Goal: Task Accomplishment & Management: Manage account settings

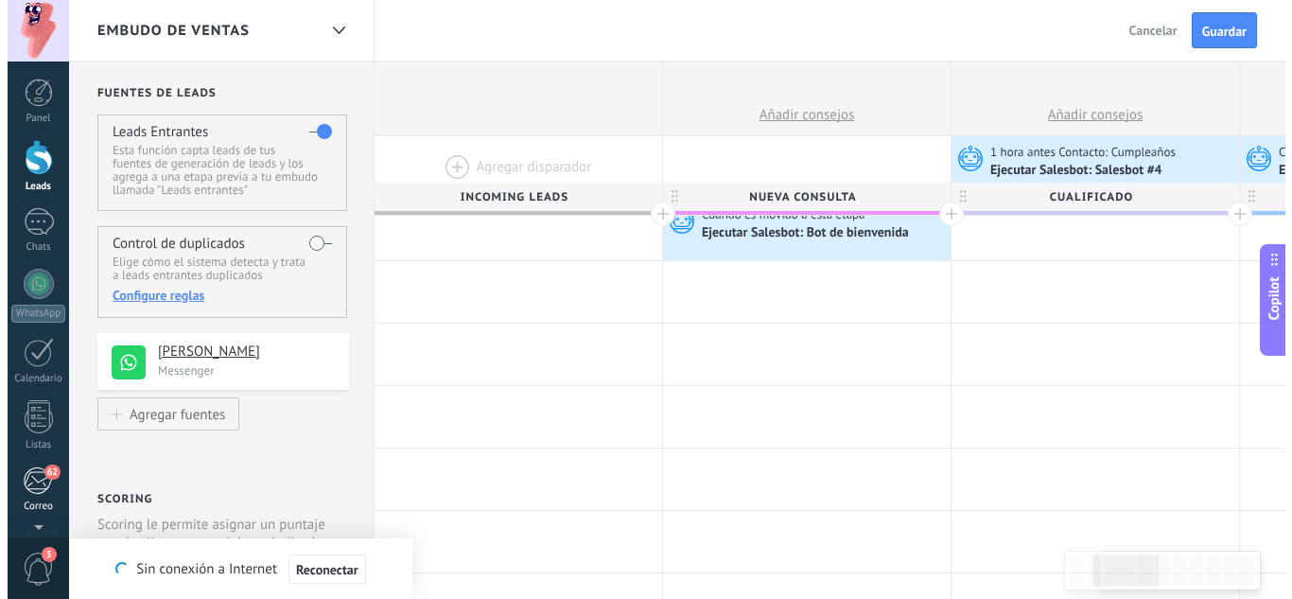
scroll to position [121, 0]
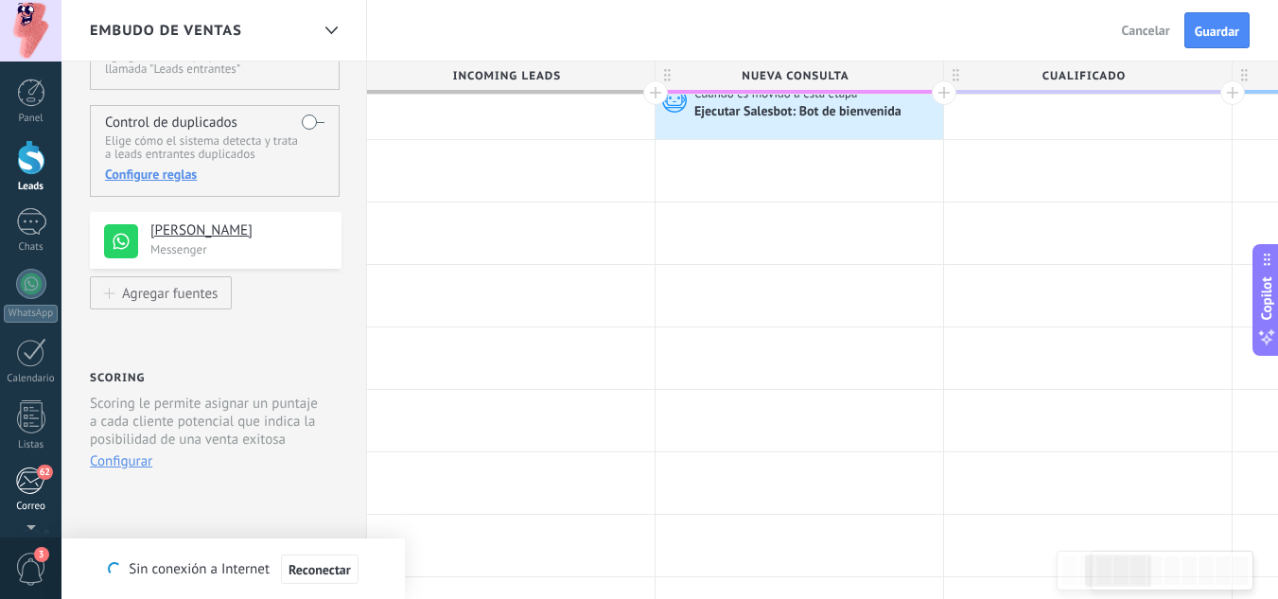
click at [2, 508] on link "62 [GEOGRAPHIC_DATA]" at bounding box center [30, 489] width 61 height 46
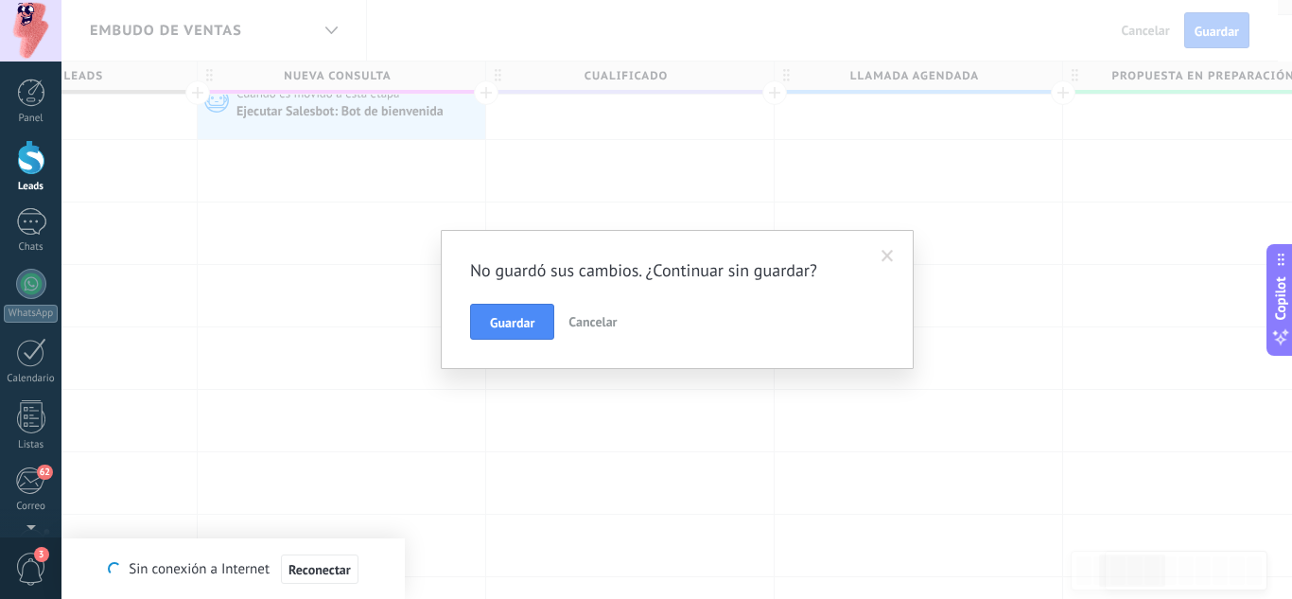
scroll to position [18, 0]
click at [591, 319] on span "Cancelar" at bounding box center [592, 321] width 48 height 17
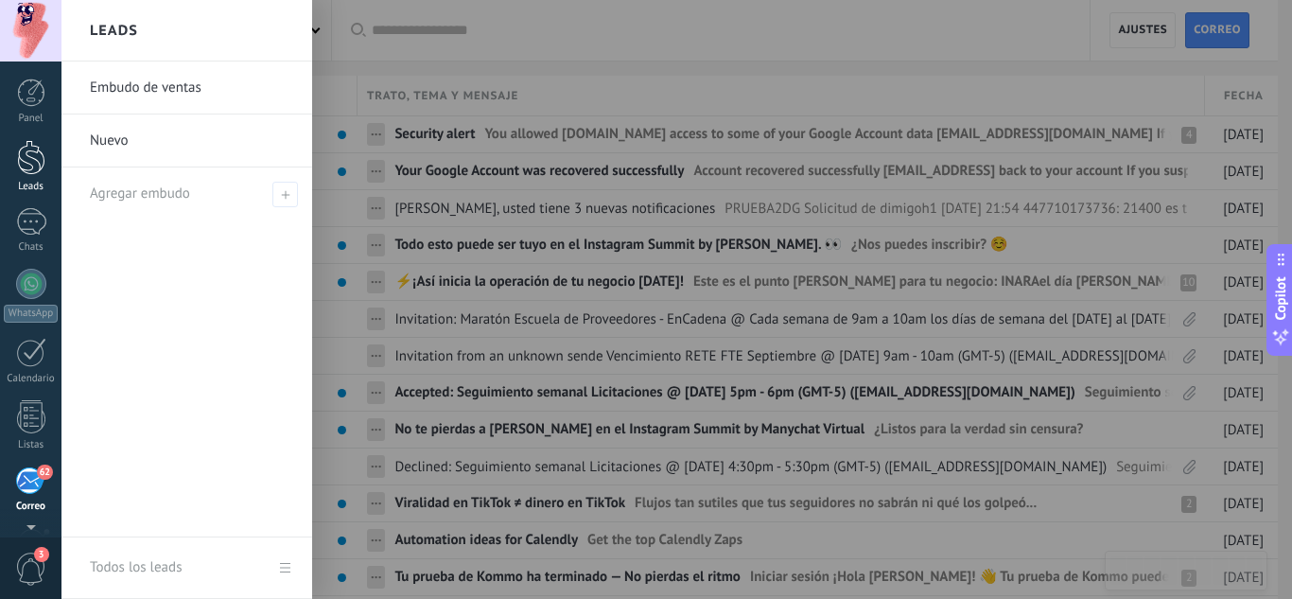
click at [32, 168] on div at bounding box center [31, 157] width 28 height 35
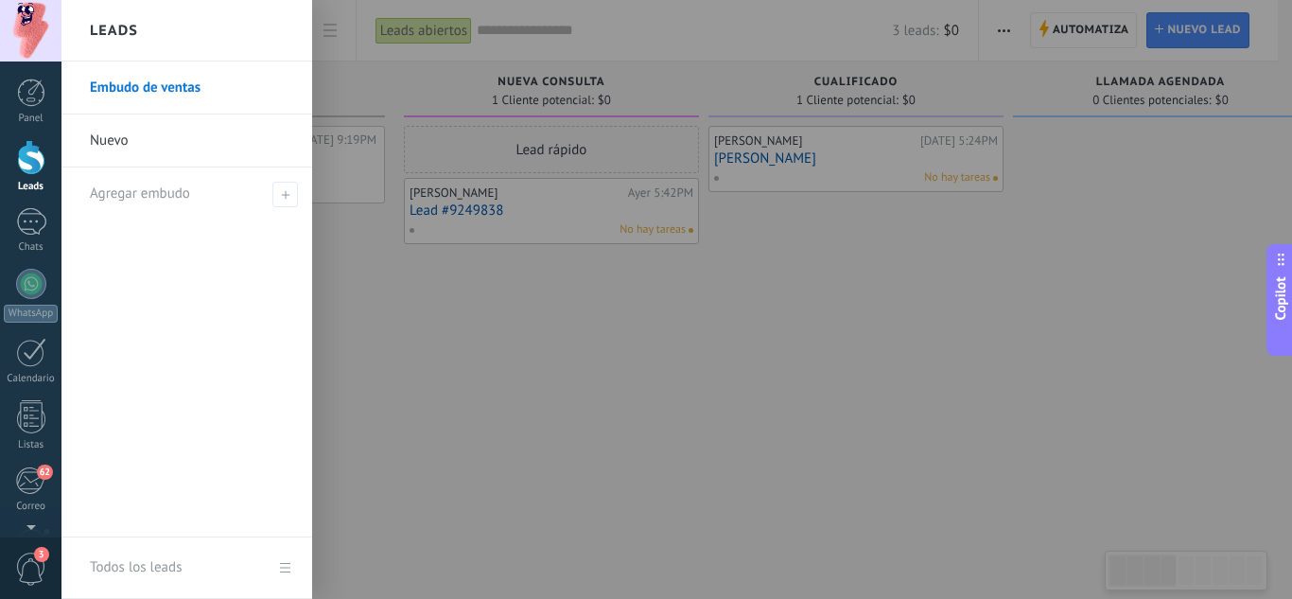
click at [113, 146] on link "Nuevo" at bounding box center [191, 140] width 203 height 53
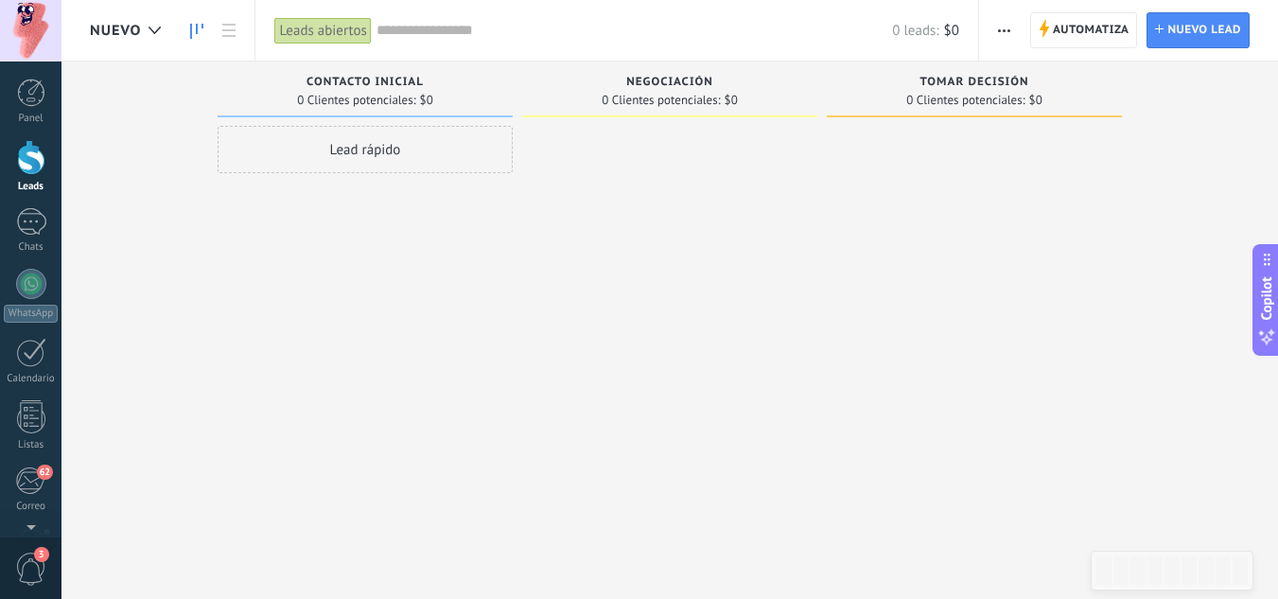
click at [1008, 35] on span "button" at bounding box center [1004, 30] width 12 height 36
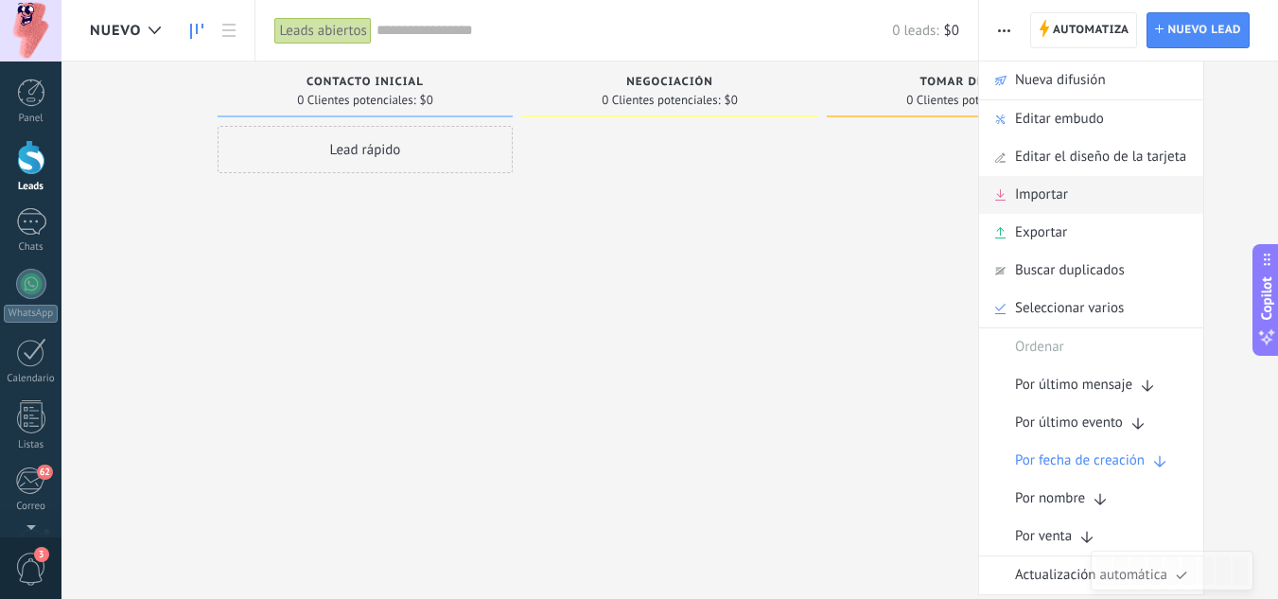
click at [1035, 197] on span "Importar" at bounding box center [1041, 195] width 53 height 38
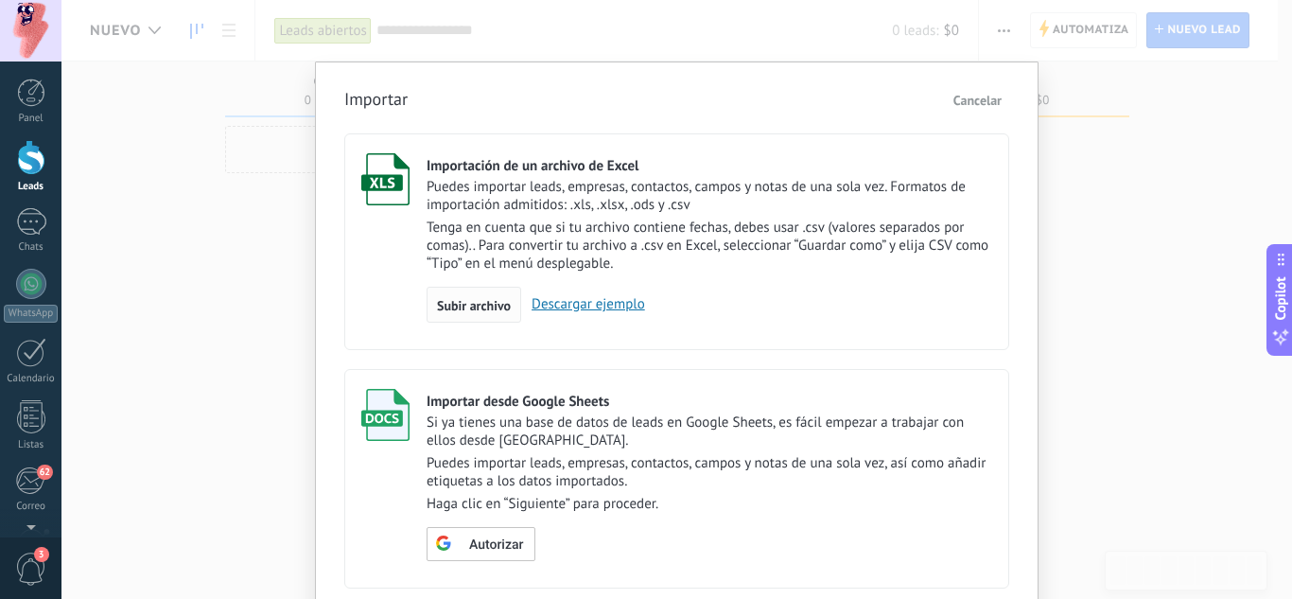
click at [456, 294] on div "Subir archivo" at bounding box center [473, 305] width 95 height 36
click at [0, 0] on input "Importación de un archivo de Excel Puedes importar leads, empresas, contactos, …" at bounding box center [0, 0] width 0 height 0
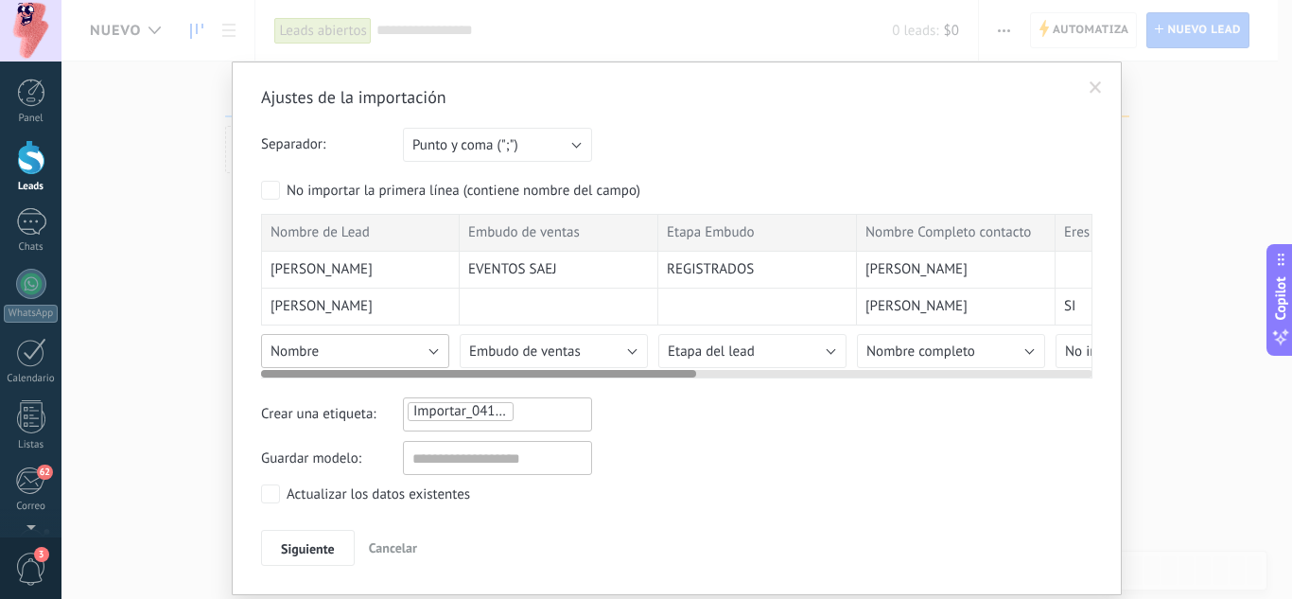
click at [430, 350] on button "Nombre" at bounding box center [355, 351] width 188 height 34
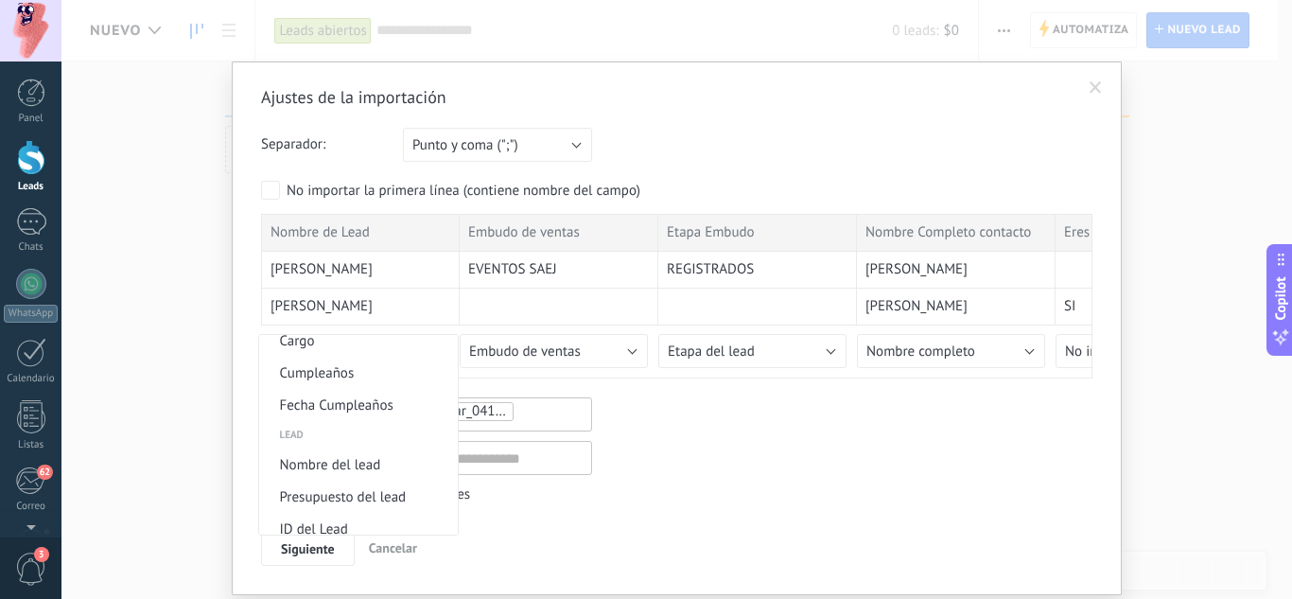
scroll to position [757, 0]
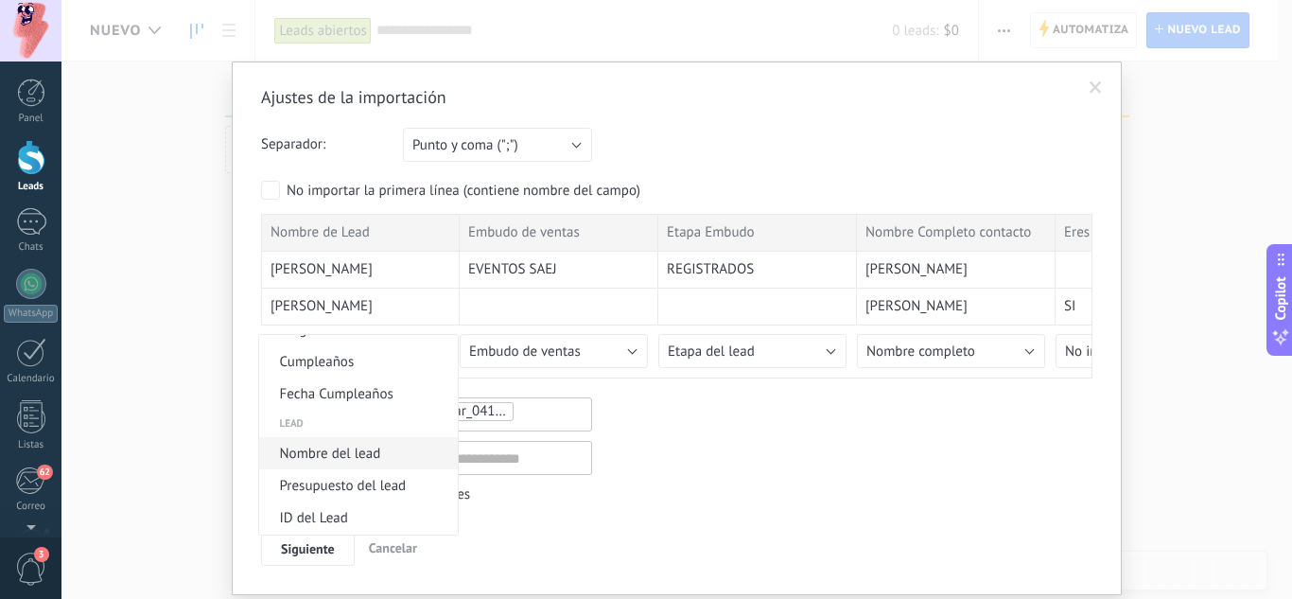
click at [388, 458] on span "Nombre del lead" at bounding box center [355, 453] width 193 height 18
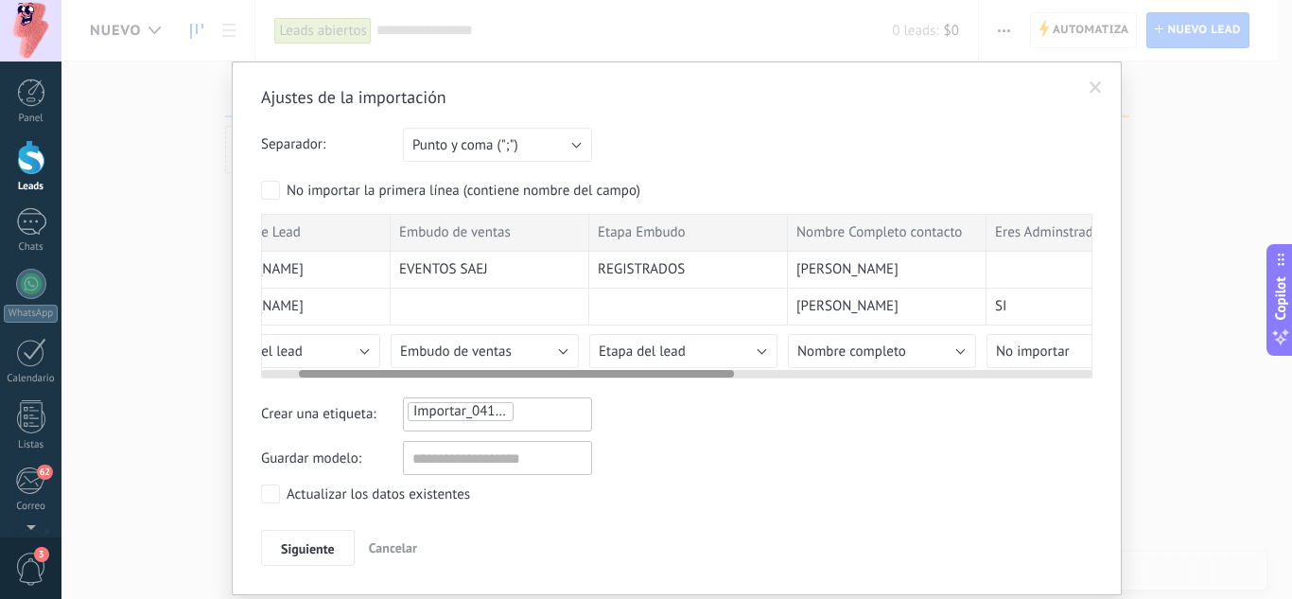
scroll to position [0, 71]
drag, startPoint x: 465, startPoint y: 371, endPoint x: 503, endPoint y: 371, distance: 37.8
click at [503, 371] on div at bounding box center [516, 374] width 435 height 8
click at [503, 357] on span "Embudo de ventas" at bounding box center [454, 351] width 112 height 18
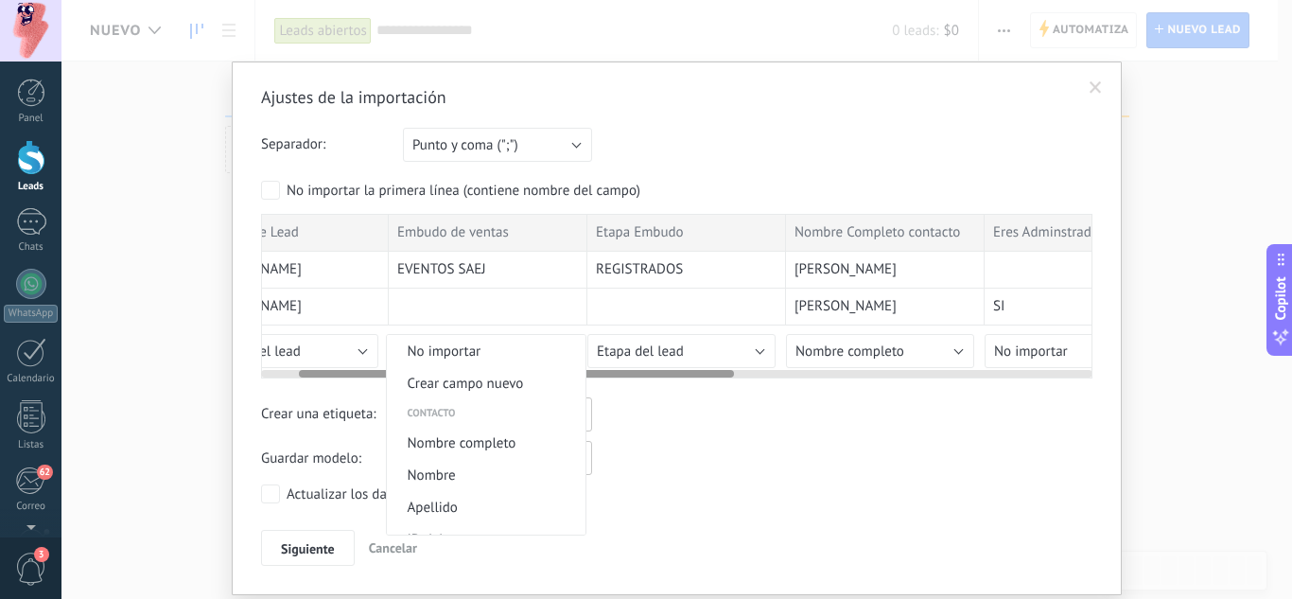
scroll to position [1067, 0]
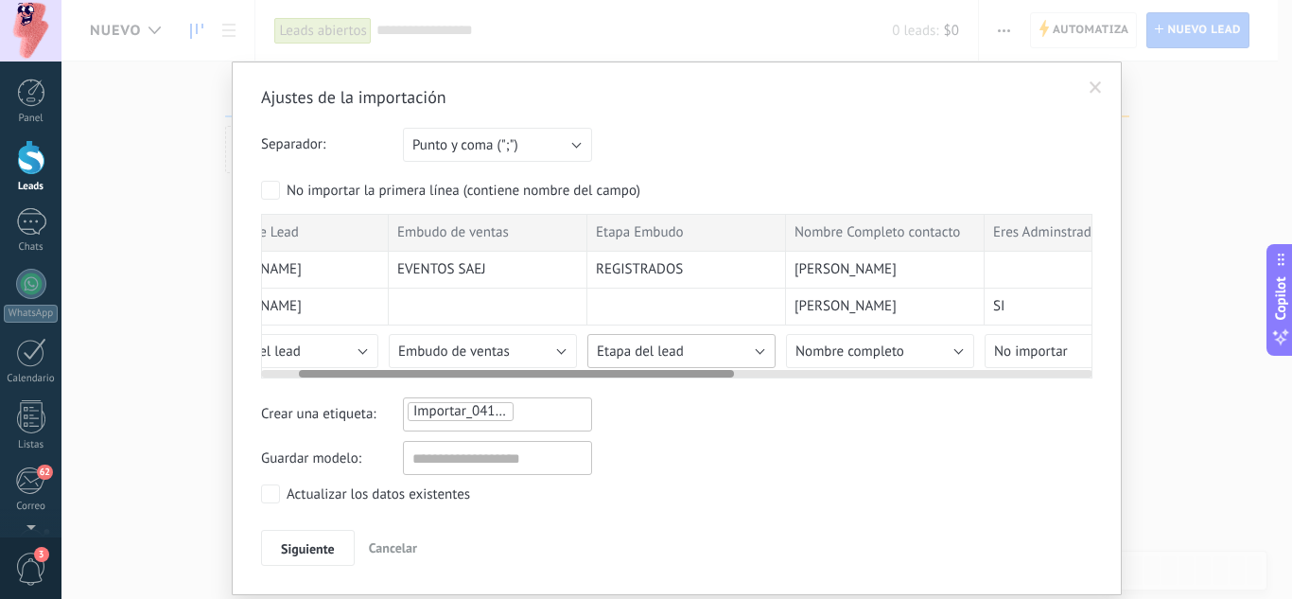
click at [633, 355] on span "Etapa del lead" at bounding box center [640, 351] width 87 height 18
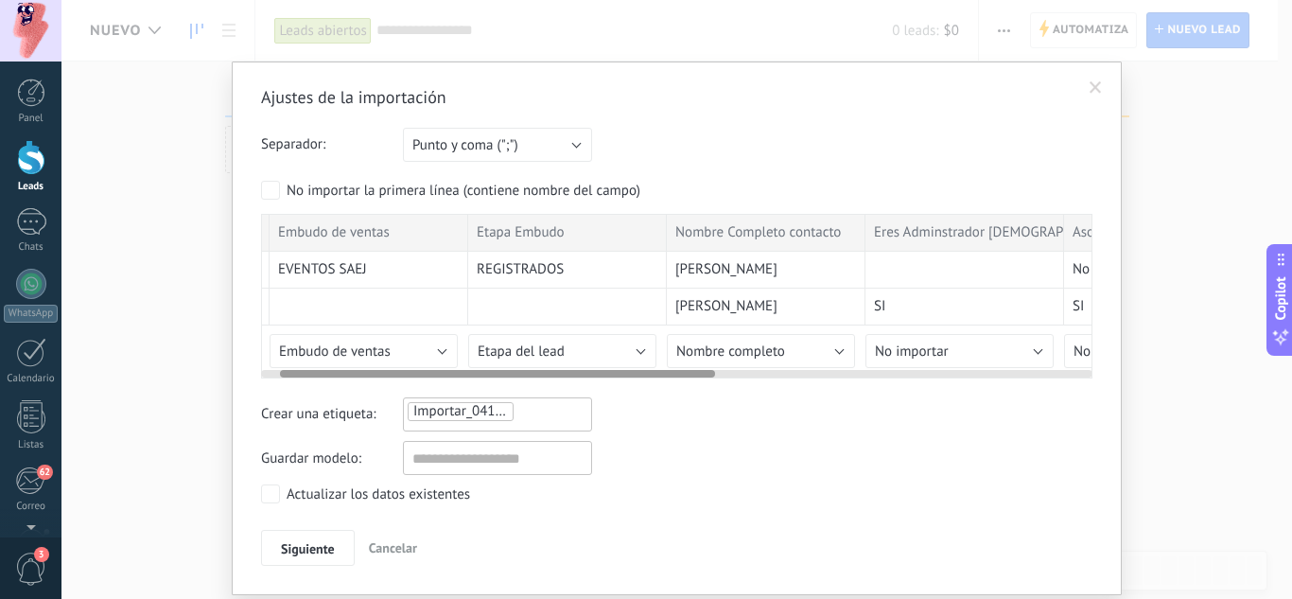
drag, startPoint x: 721, startPoint y: 374, endPoint x: 700, endPoint y: 344, distance: 35.9
click at [700, 344] on div "Nombre de Lead Embudo de ventas Etapa Embudo Nombre Completo contacto Eres Admi…" at bounding box center [676, 296] width 831 height 165
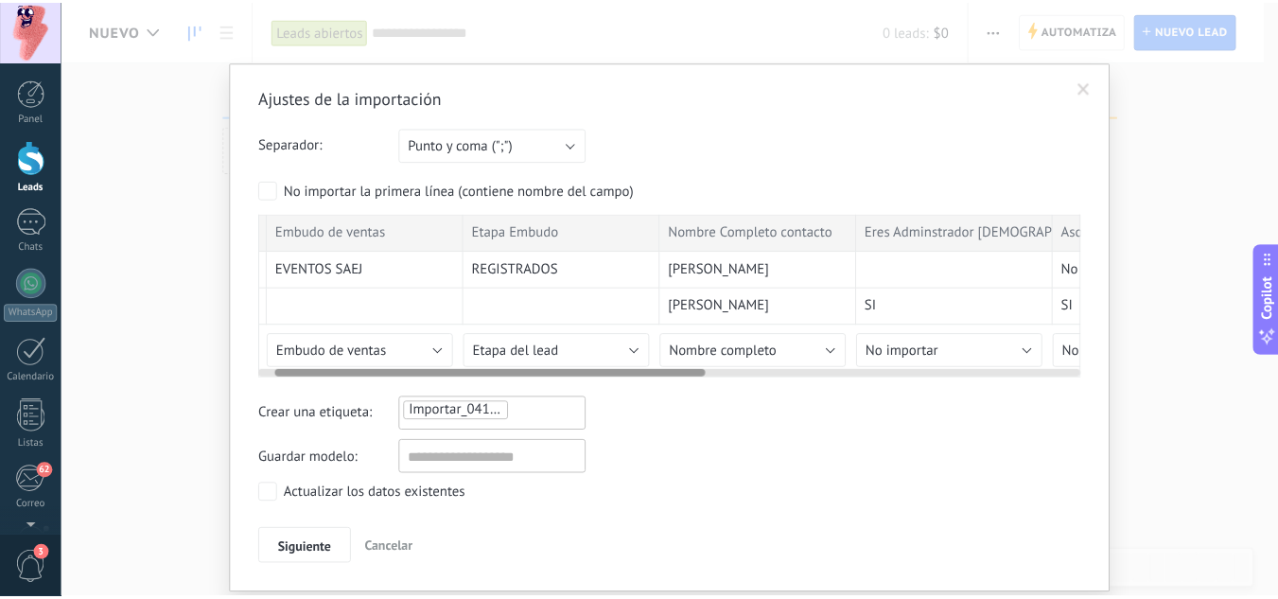
scroll to position [0, 36]
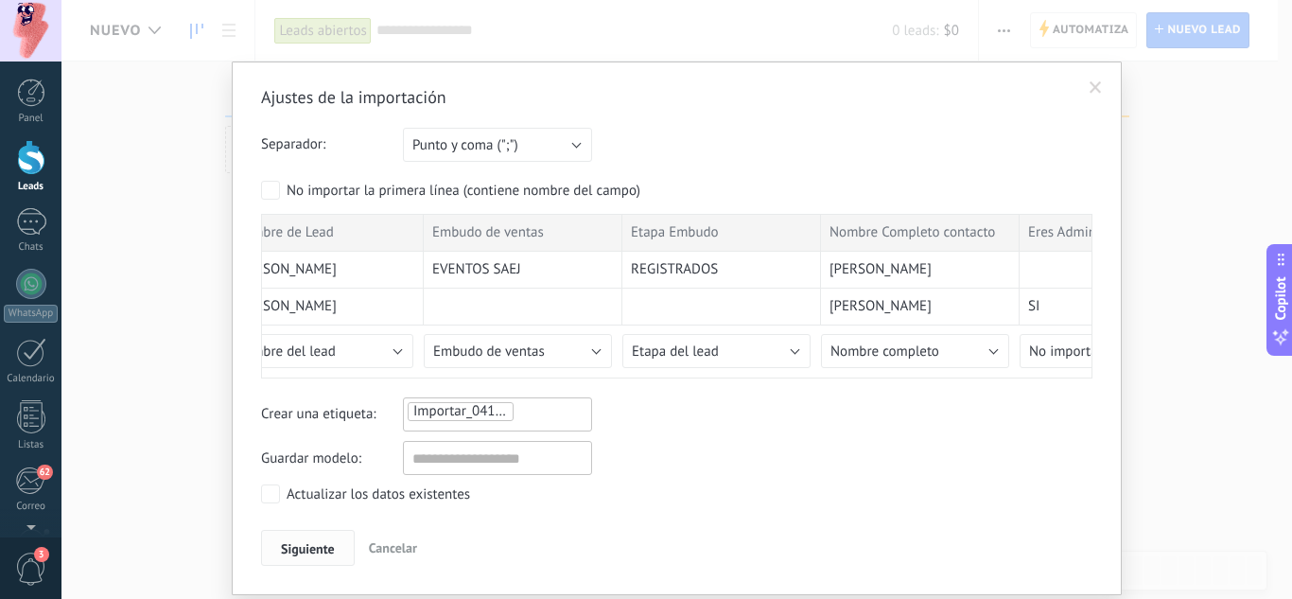
click at [324, 533] on button "Siguiente" at bounding box center [308, 548] width 94 height 36
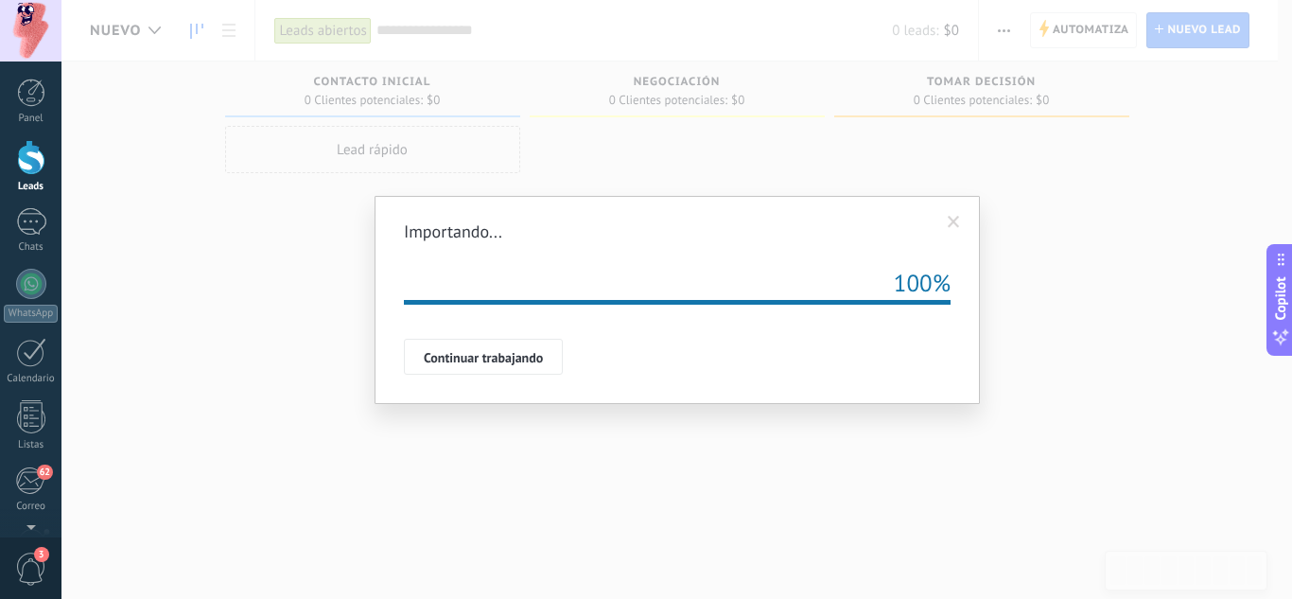
click at [470, 358] on span "Continuar trabajando" at bounding box center [483, 357] width 119 height 13
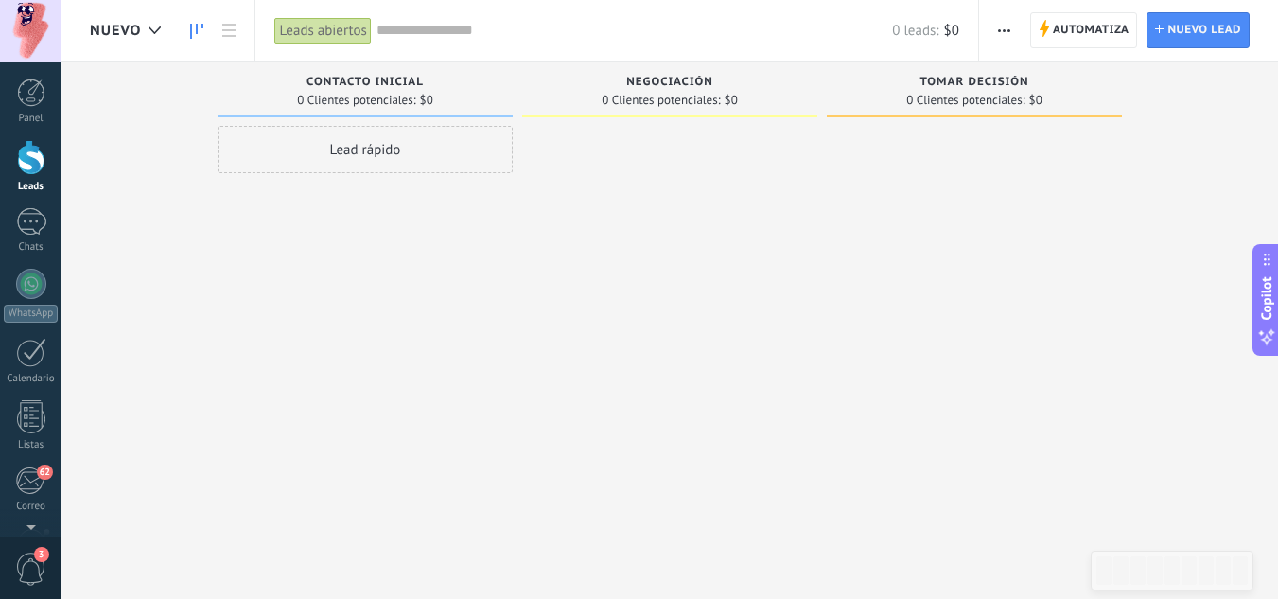
click at [262, 232] on div "Lead rápido" at bounding box center [364, 302] width 295 height 352
click at [157, 26] on icon at bounding box center [154, 30] width 12 height 8
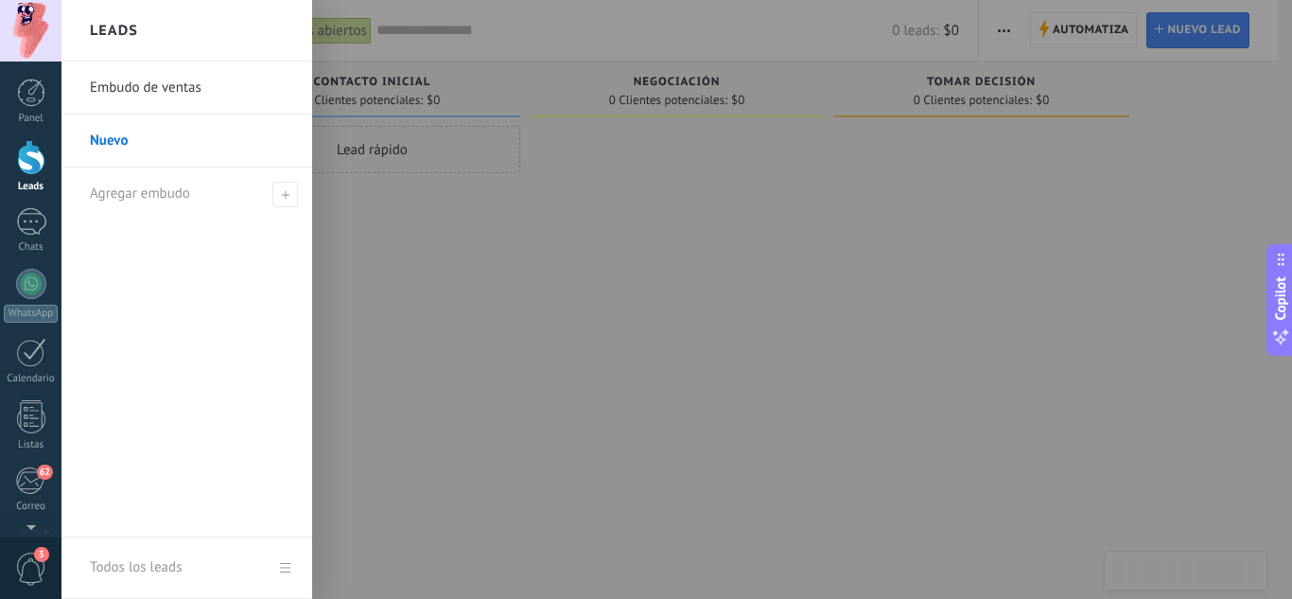
click at [164, 87] on link "Embudo de ventas" at bounding box center [191, 87] width 203 height 53
